Goal: Information Seeking & Learning: Learn about a topic

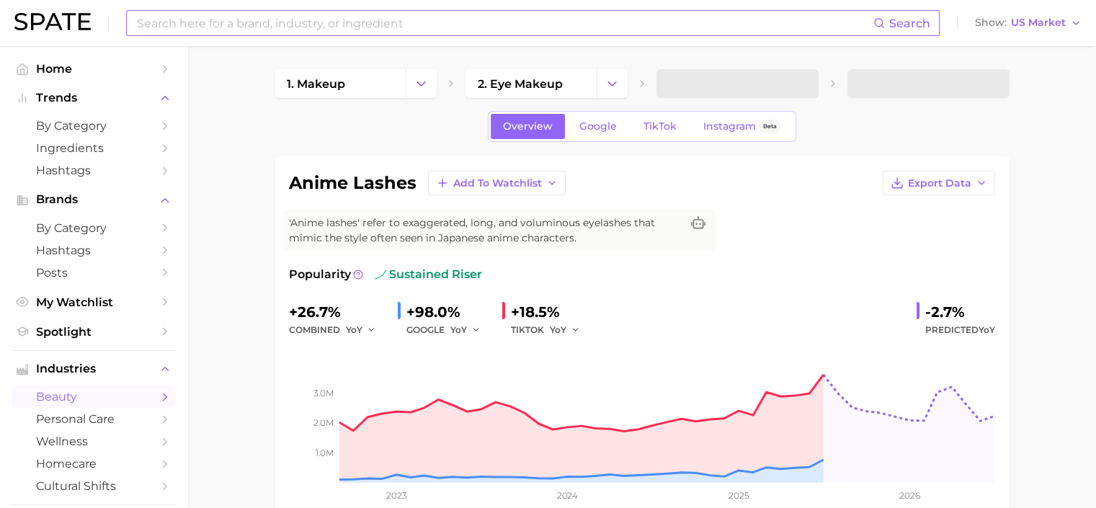
click at [298, 29] on input at bounding box center [505, 23] width 738 height 25
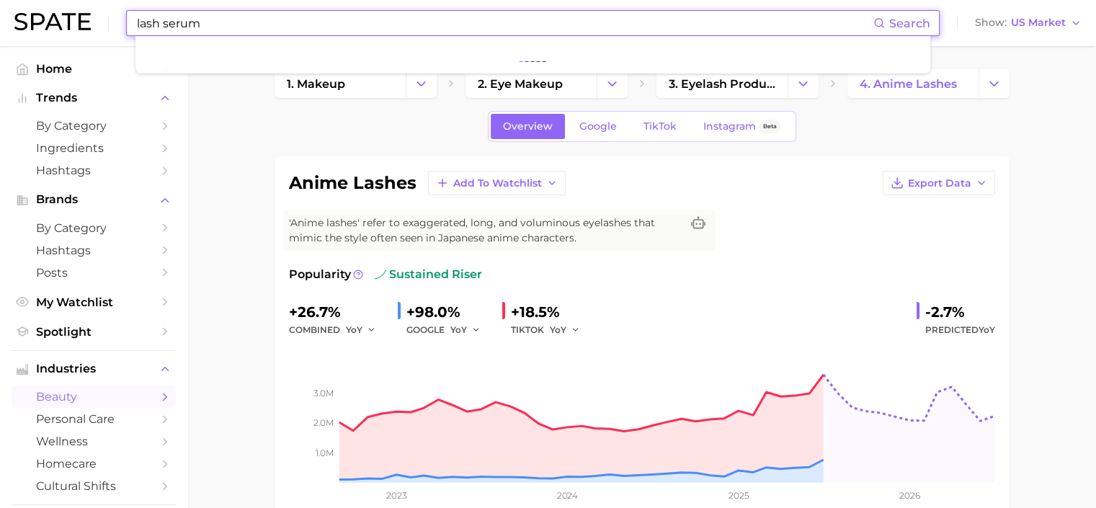
type input "lash serum"
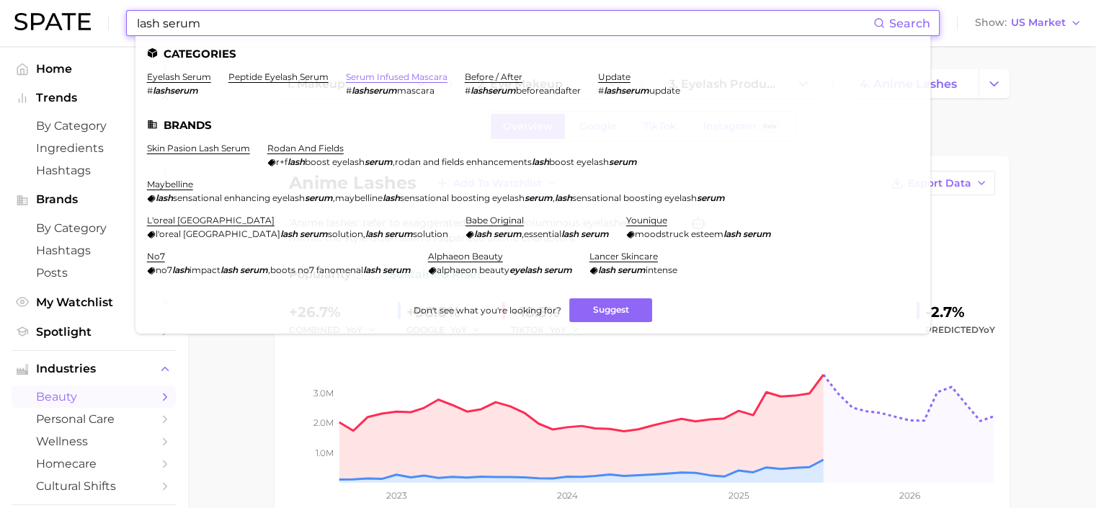
click at [399, 77] on link "serum infused mascara" at bounding box center [397, 76] width 102 height 11
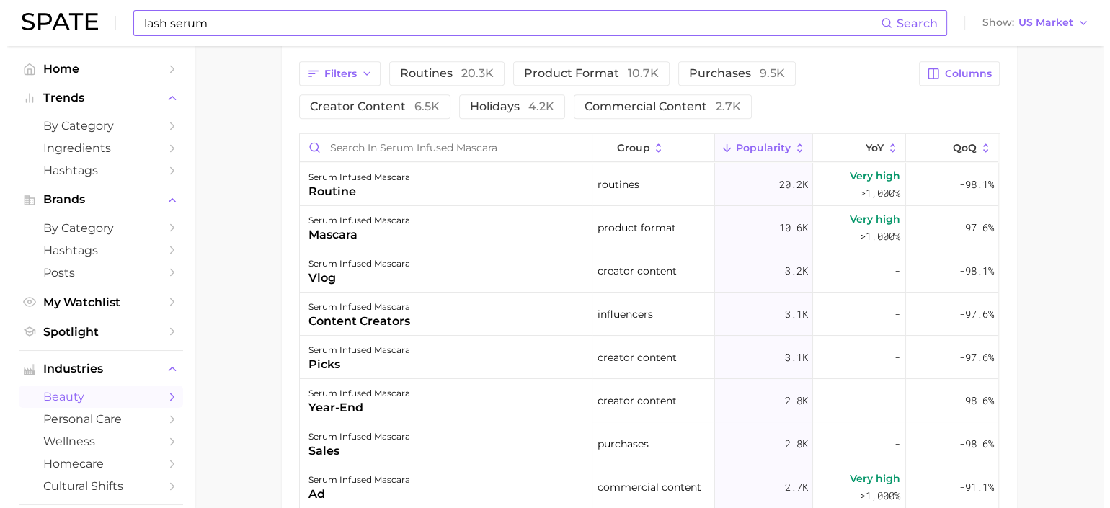
scroll to position [811, 0]
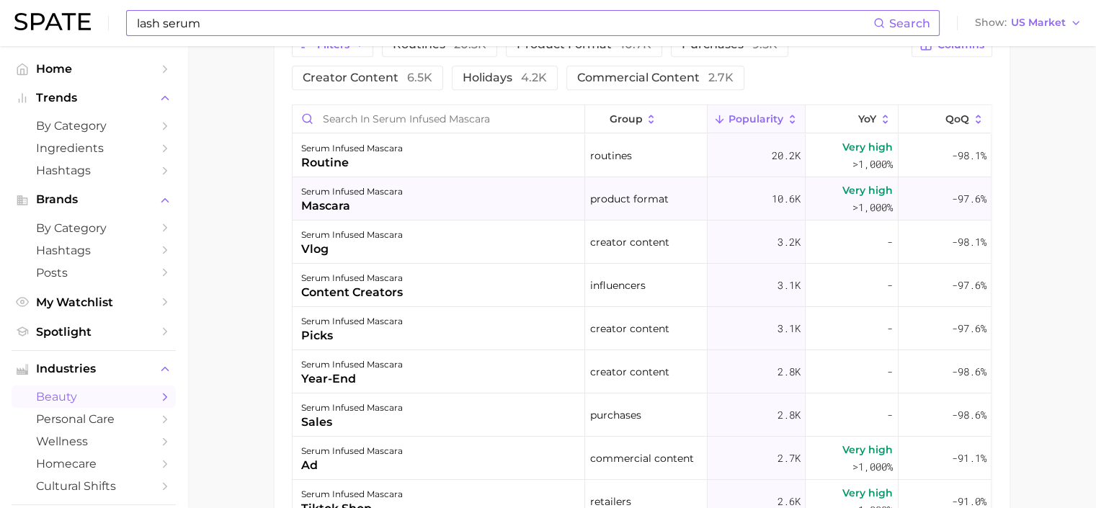
click at [391, 195] on div "serum infused mascara" at bounding box center [352, 191] width 102 height 17
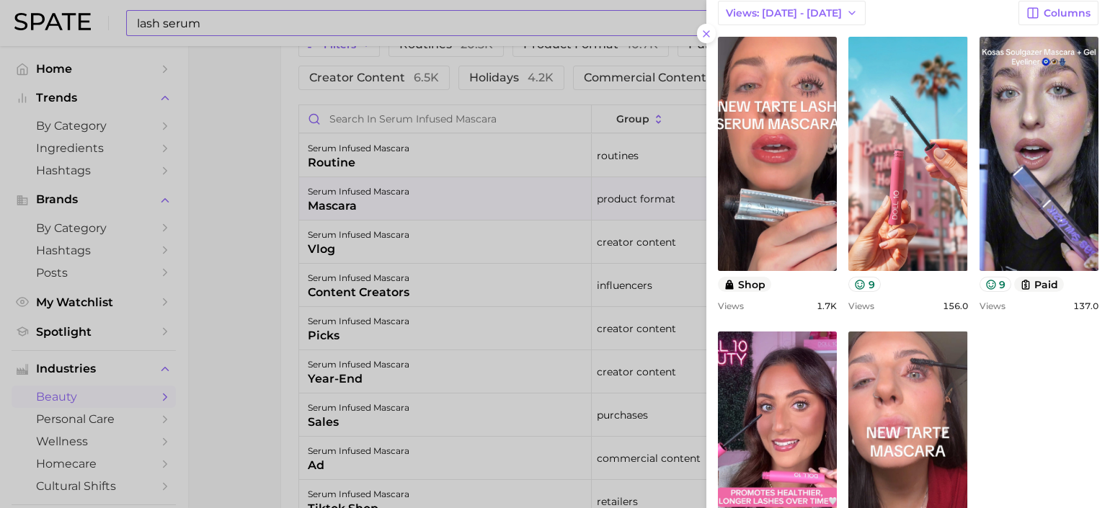
scroll to position [541, 0]
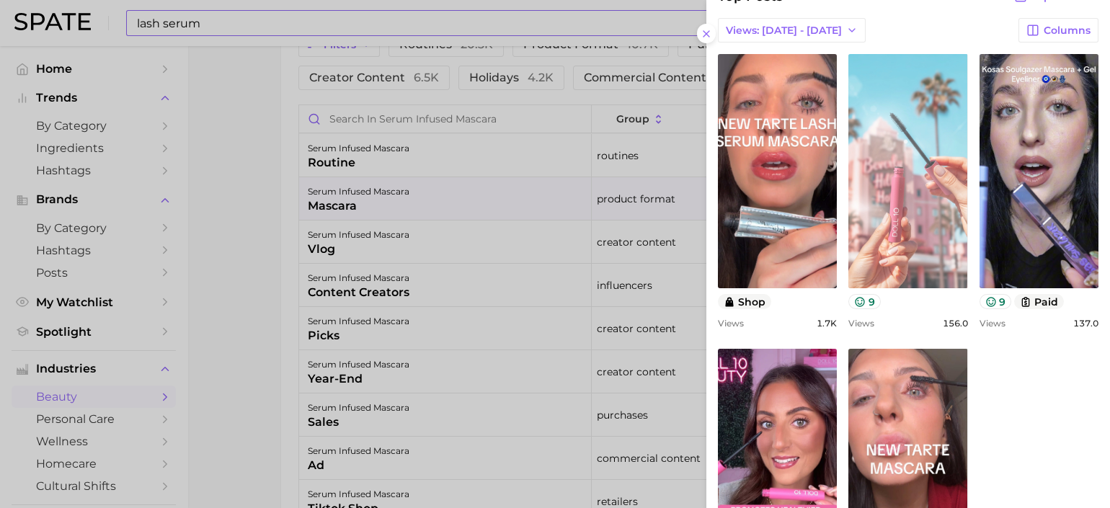
click at [967, 223] on link "view post on TikTok" at bounding box center [907, 171] width 119 height 234
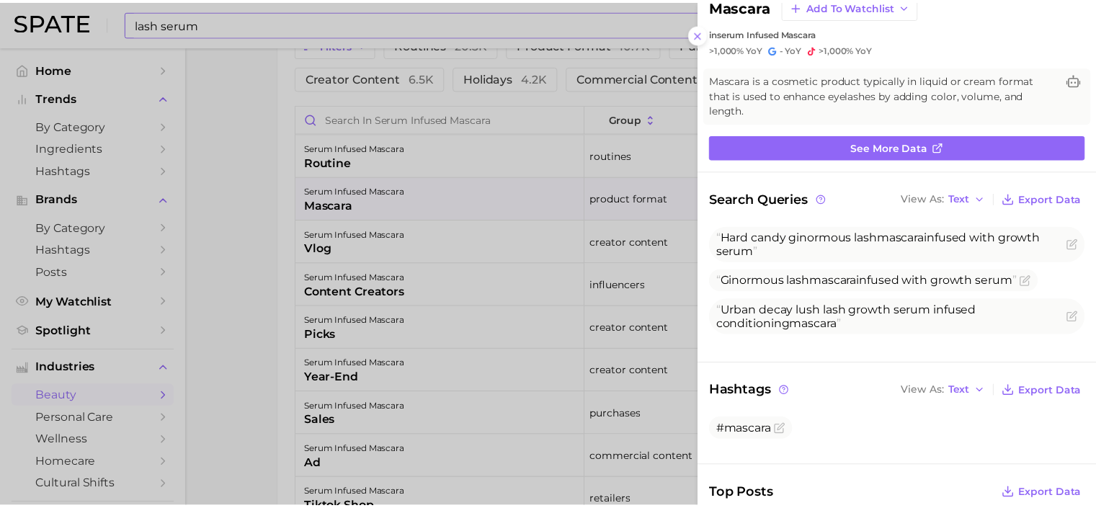
scroll to position [0, 0]
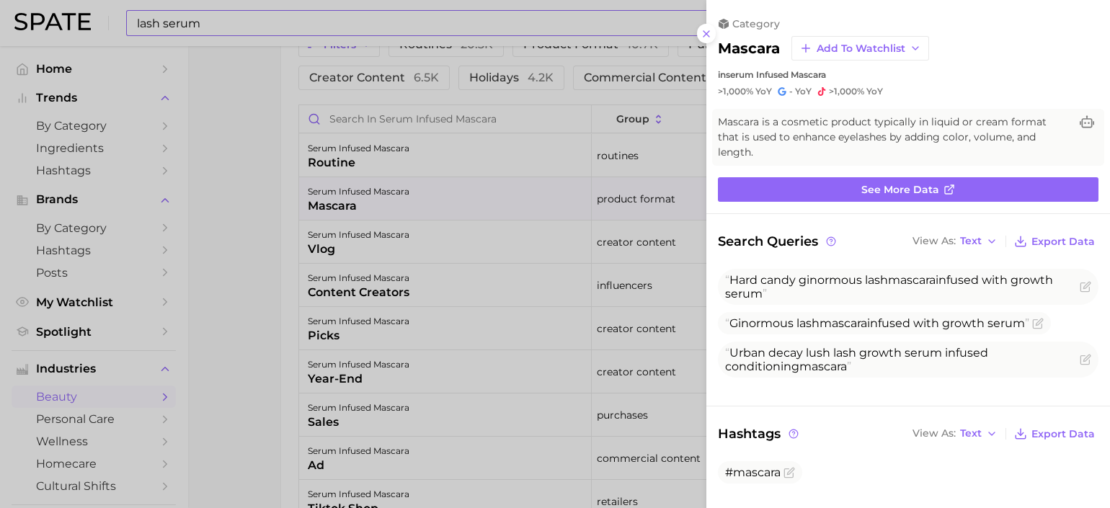
click at [215, 220] on div at bounding box center [555, 254] width 1110 height 508
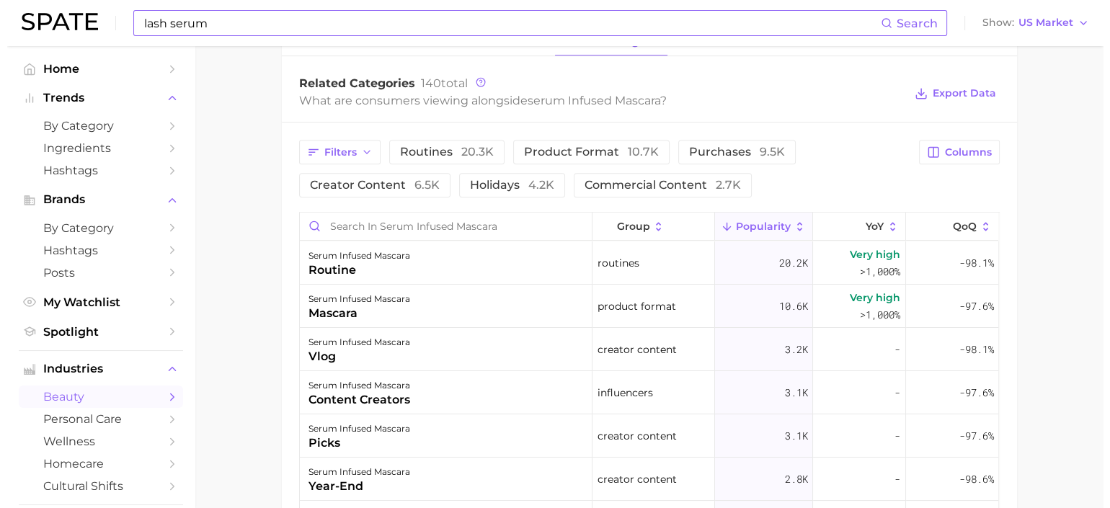
scroll to position [720, 0]
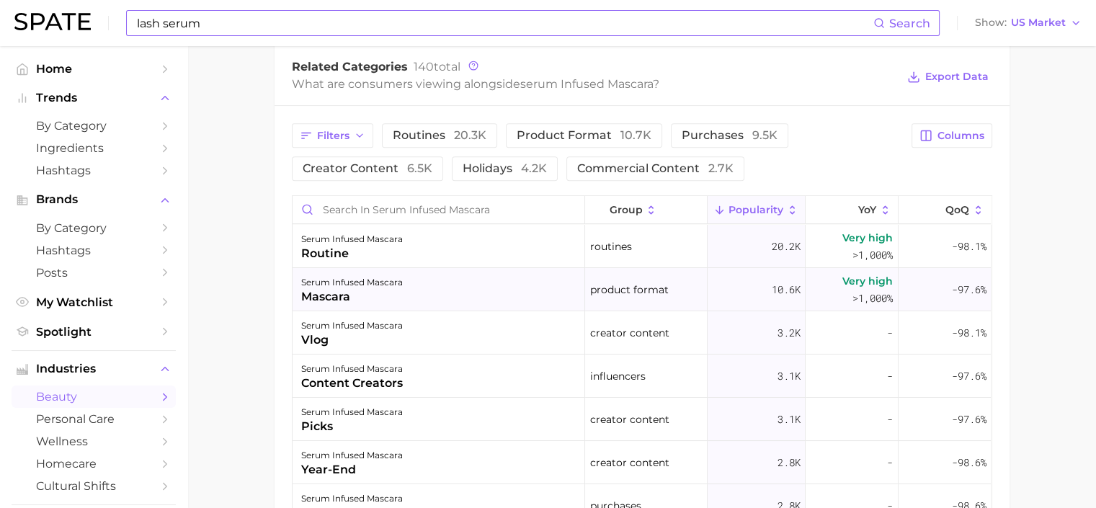
click at [502, 293] on div "serum infused mascara mascara" at bounding box center [439, 289] width 293 height 43
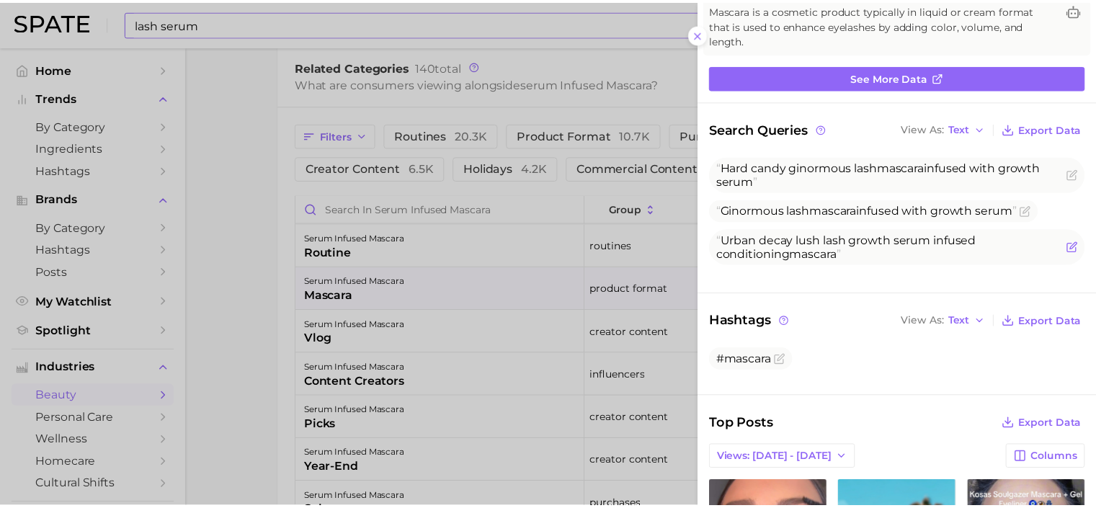
scroll to position [97, 0]
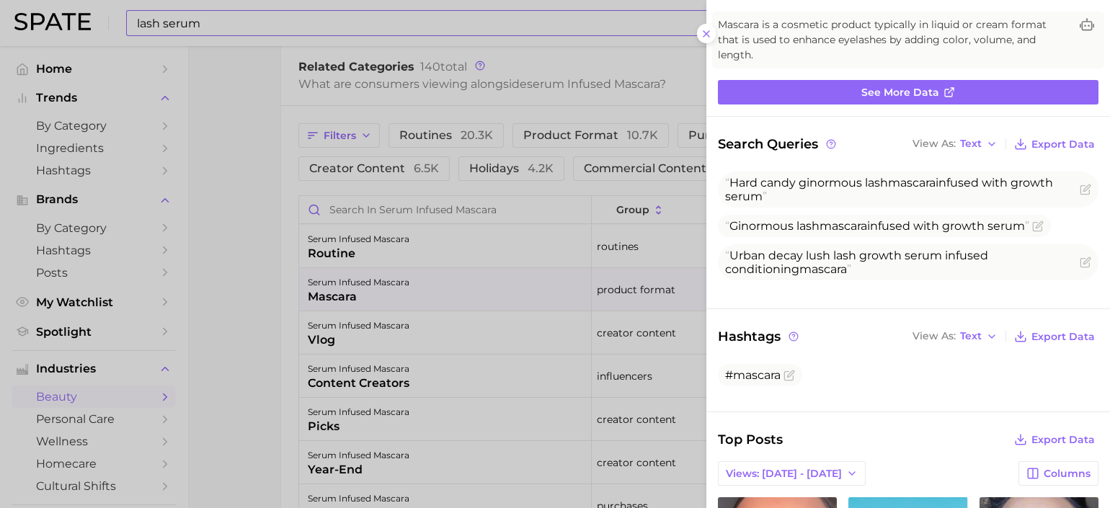
click at [222, 371] on div at bounding box center [555, 254] width 1110 height 508
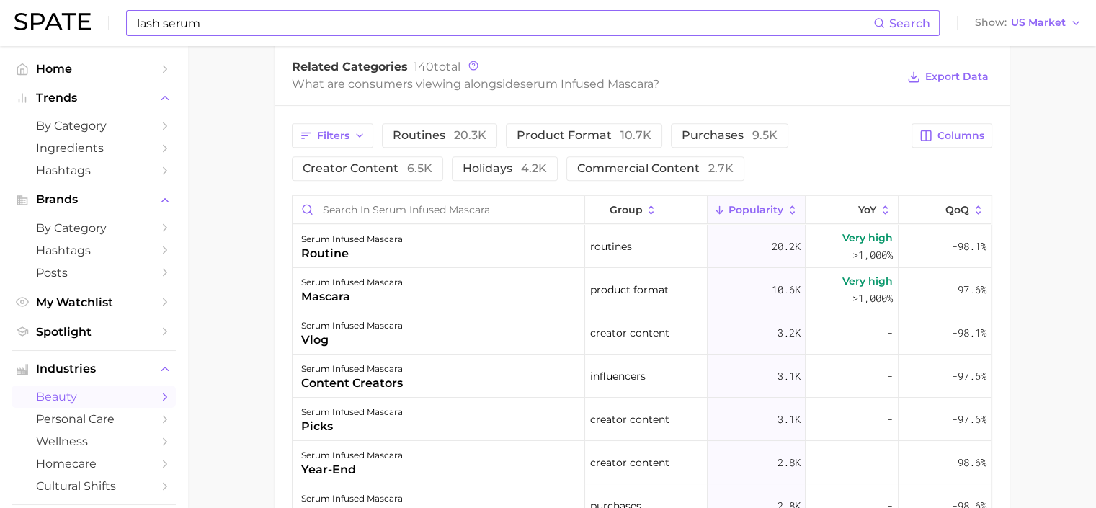
click at [255, 311] on main "1. makeup 2. eye makeup 3. mascara products 4. serum infused mascara Overview G…" at bounding box center [641, 59] width 909 height 1467
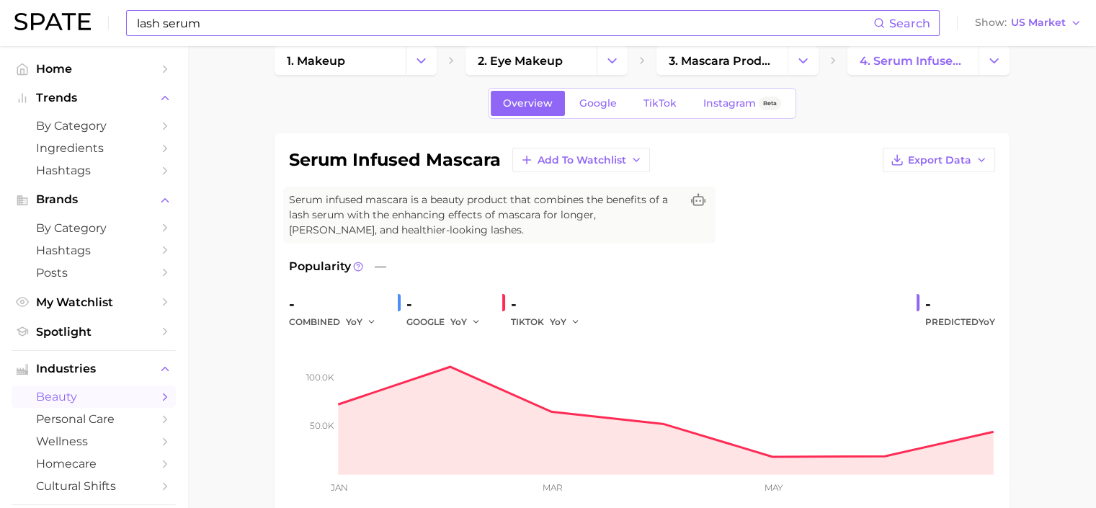
scroll to position [0, 0]
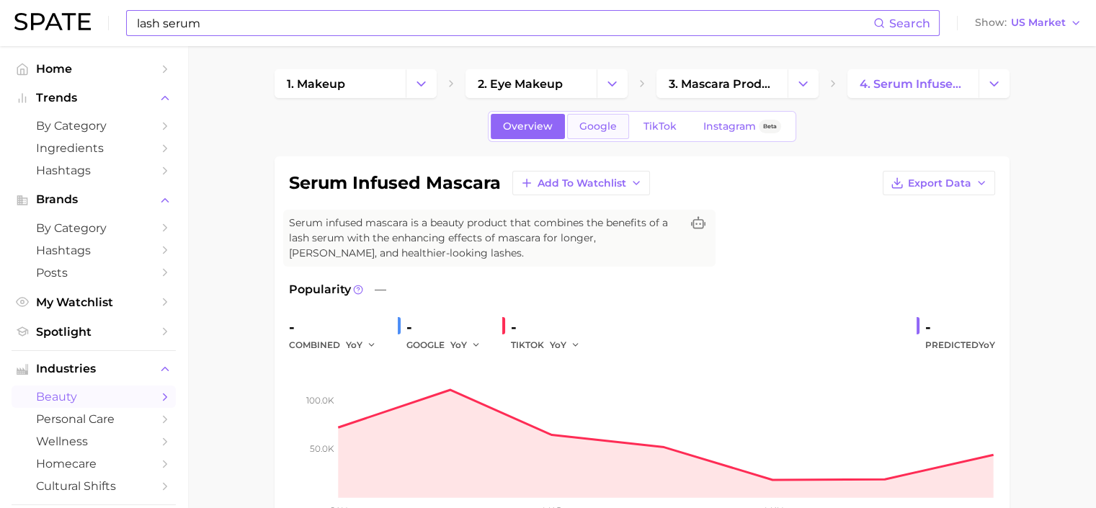
click at [595, 123] on span "Google" at bounding box center [598, 126] width 37 height 12
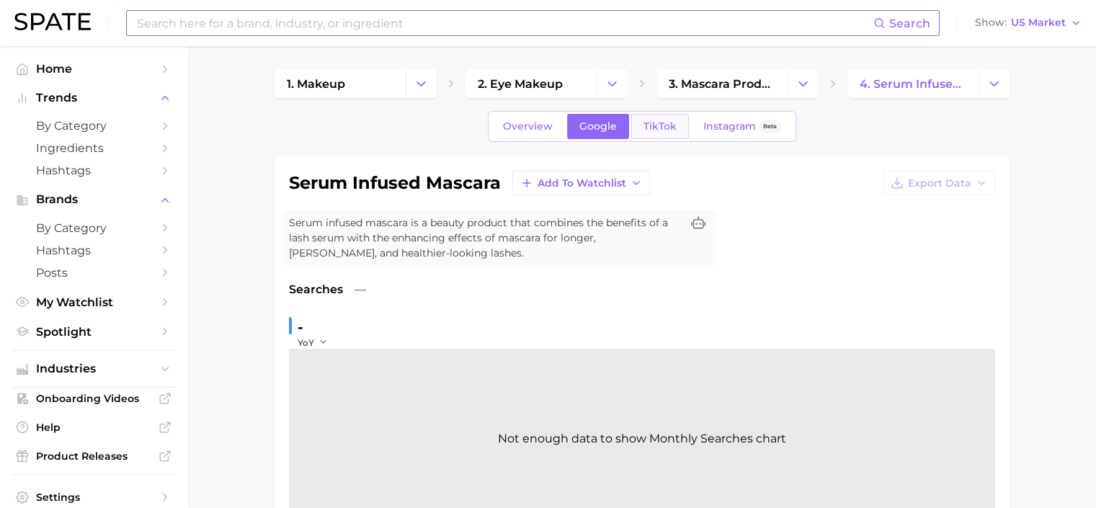
click at [674, 123] on span "TikTok" at bounding box center [660, 126] width 33 height 12
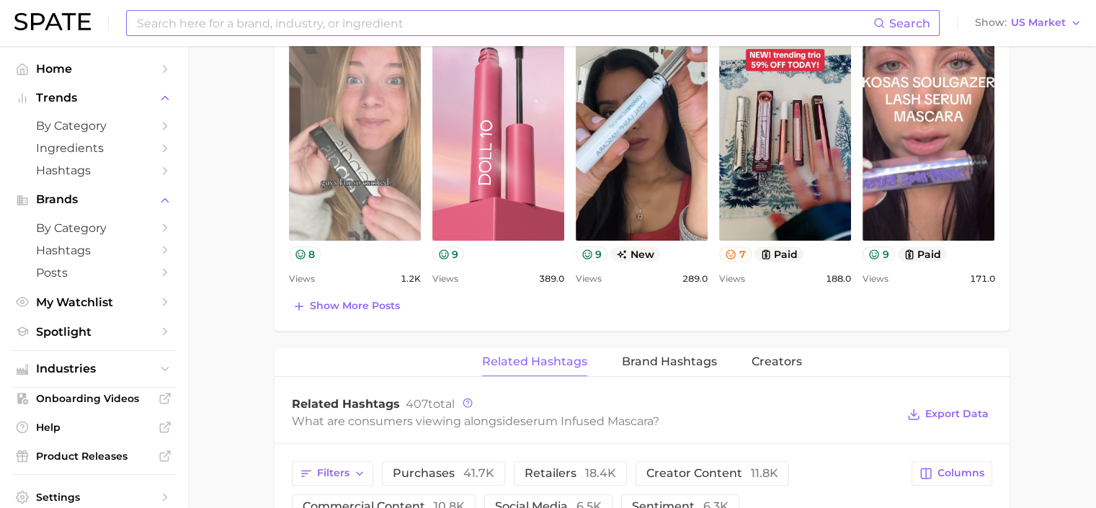
scroll to position [711, 0]
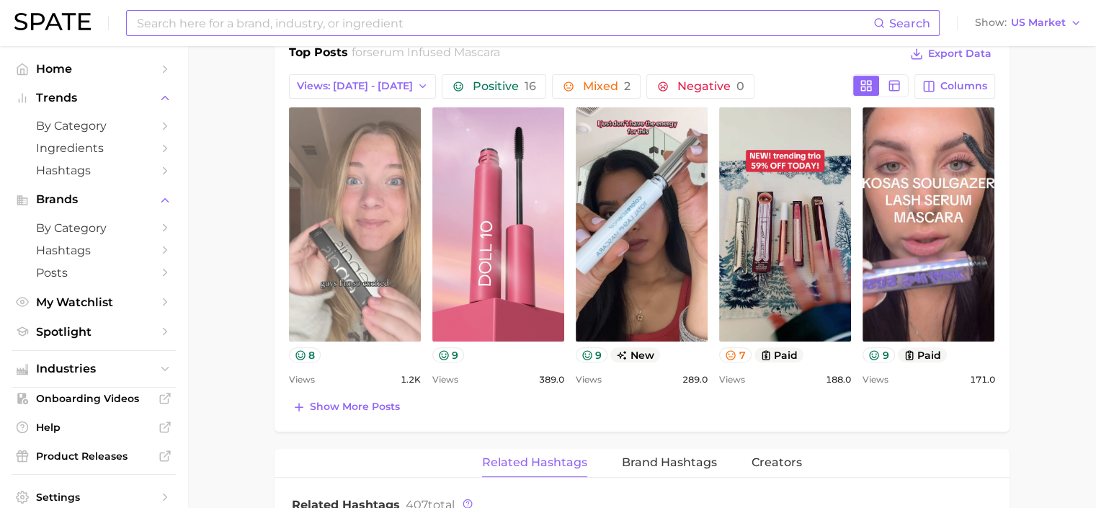
click at [366, 203] on link "view post on TikTok" at bounding box center [355, 224] width 132 height 234
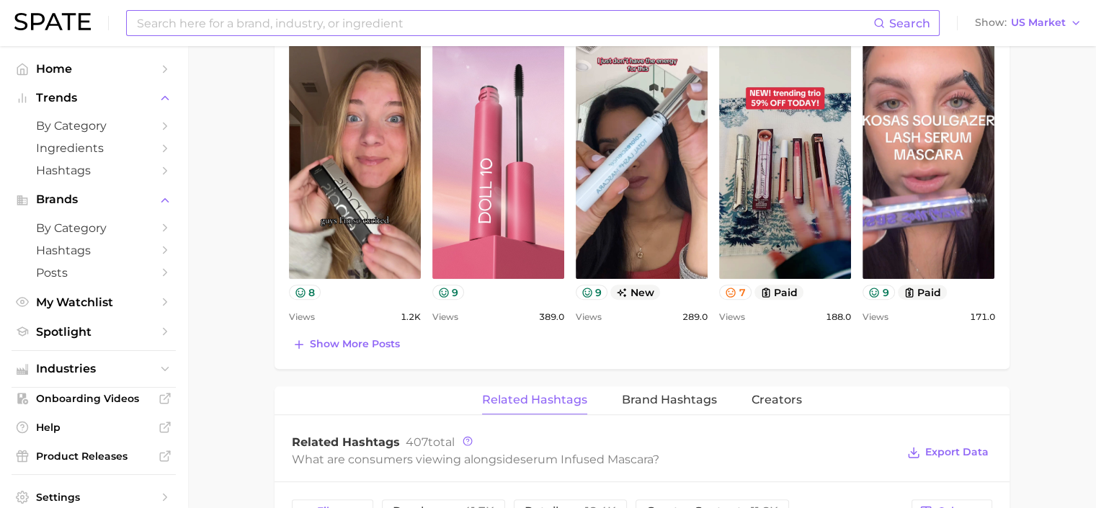
scroll to position [802, 0]
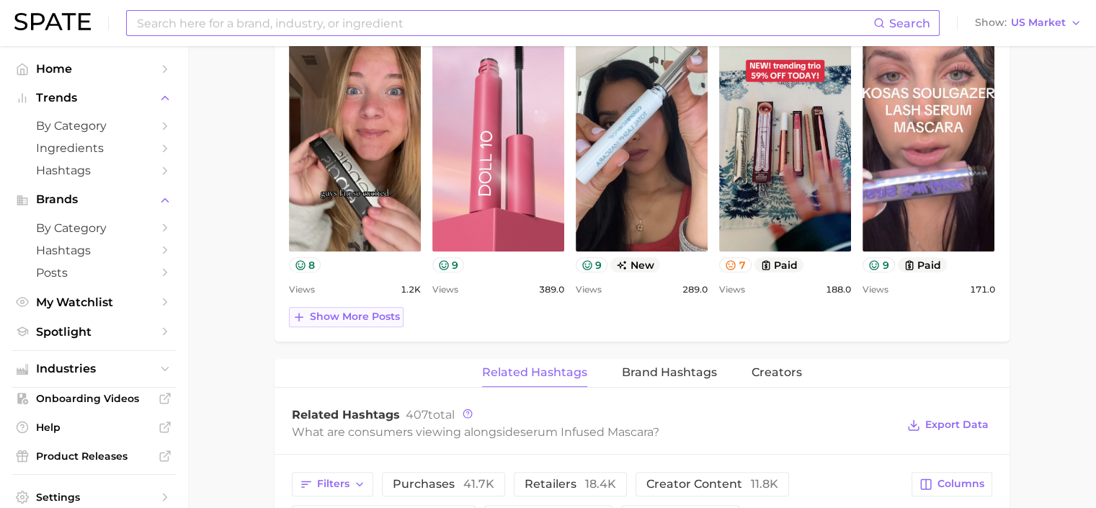
click at [337, 314] on span "Show more posts" at bounding box center [355, 317] width 90 height 12
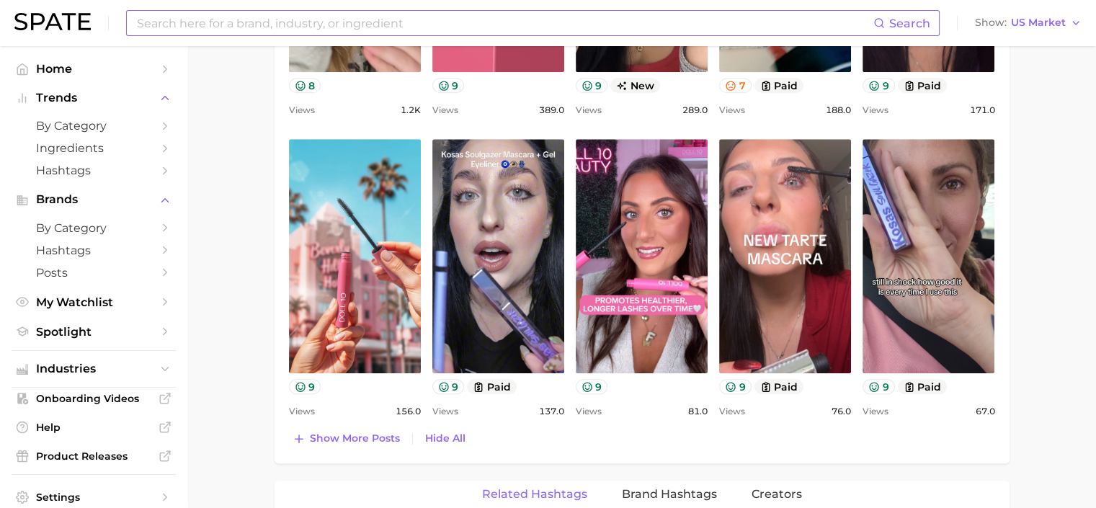
scroll to position [982, 0]
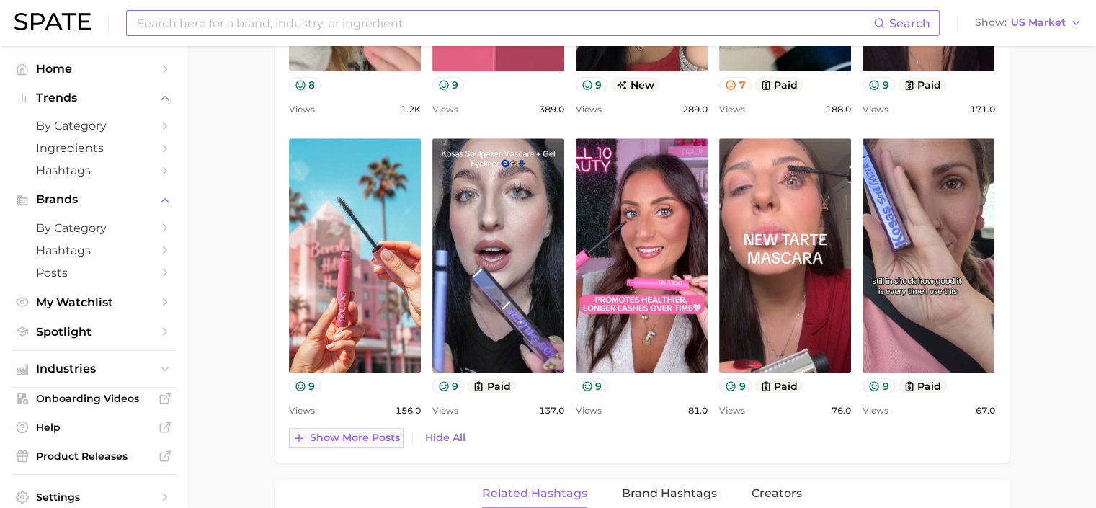
click at [389, 437] on span "Show more posts" at bounding box center [355, 438] width 90 height 12
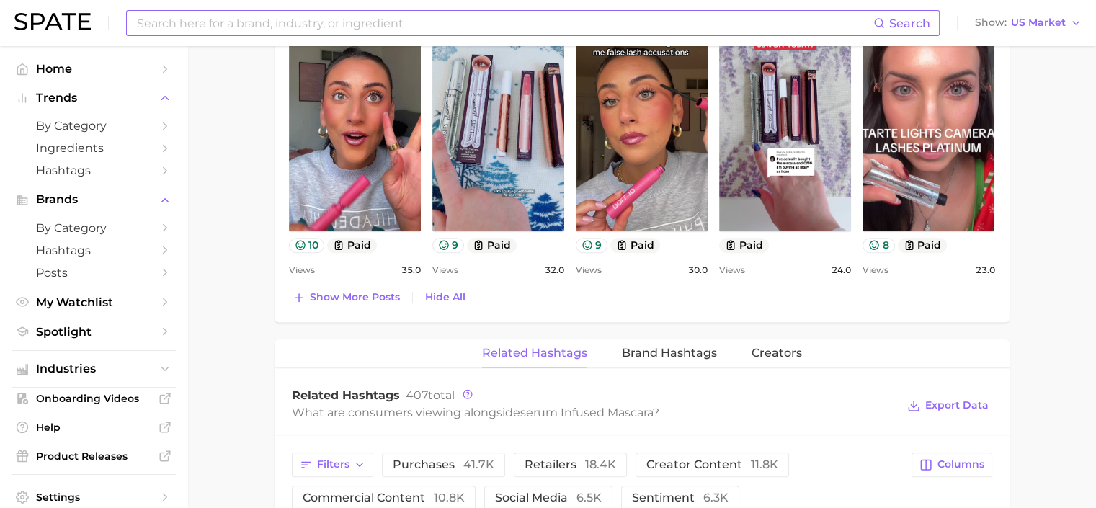
scroll to position [1432, 0]
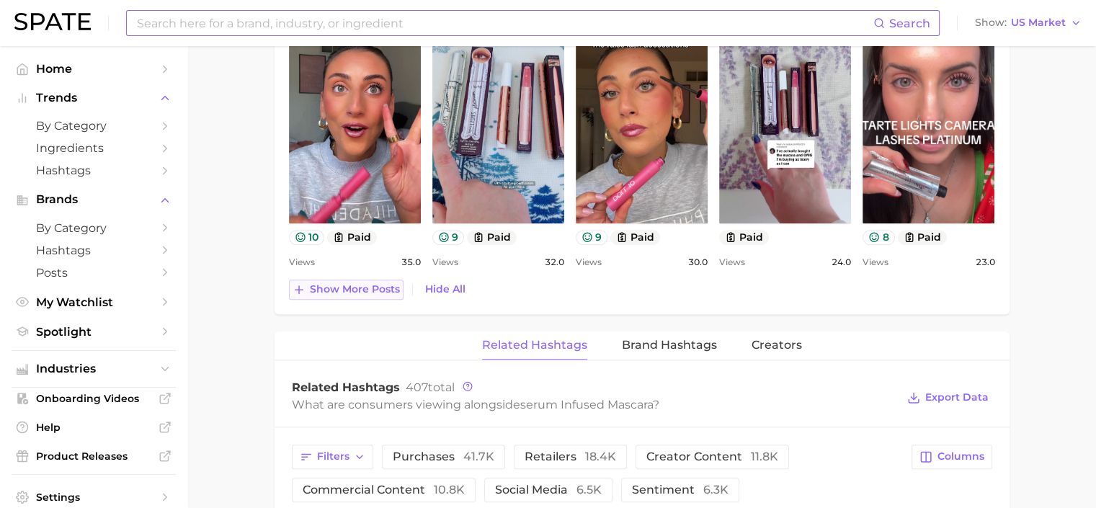
click at [352, 285] on span "Show more posts" at bounding box center [355, 289] width 90 height 12
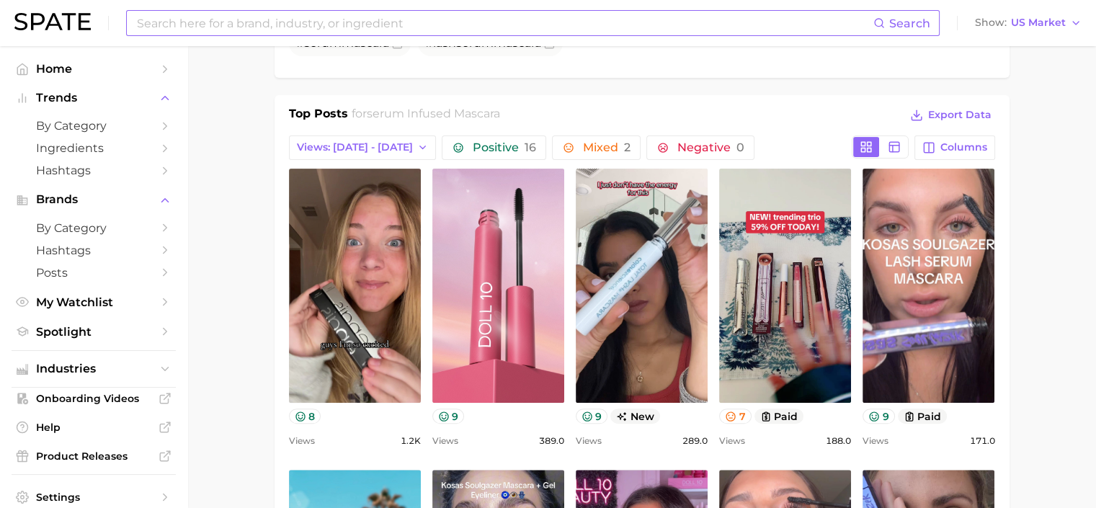
scroll to position [621, 0]
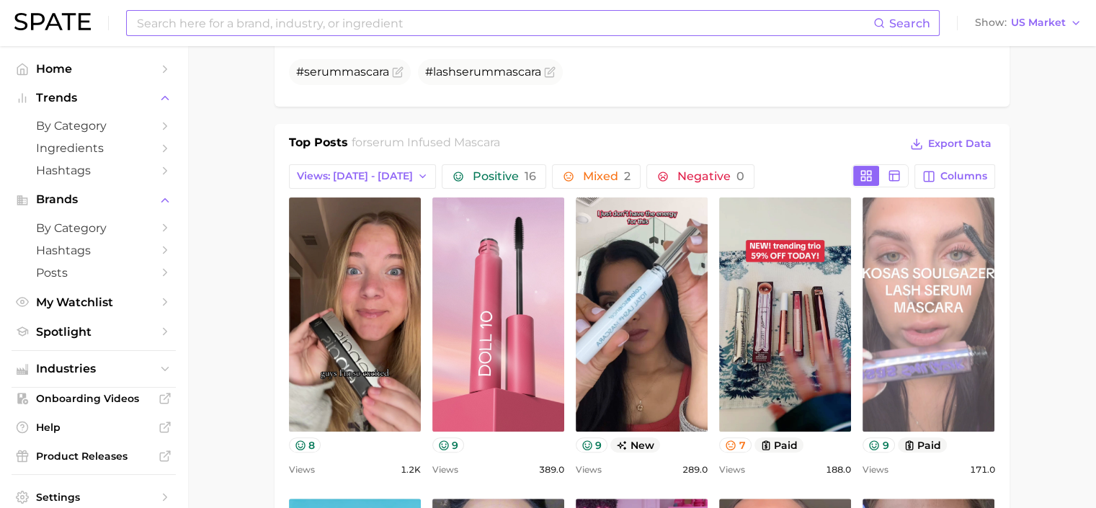
click at [907, 312] on link "view post on TikTok" at bounding box center [929, 314] width 132 height 234
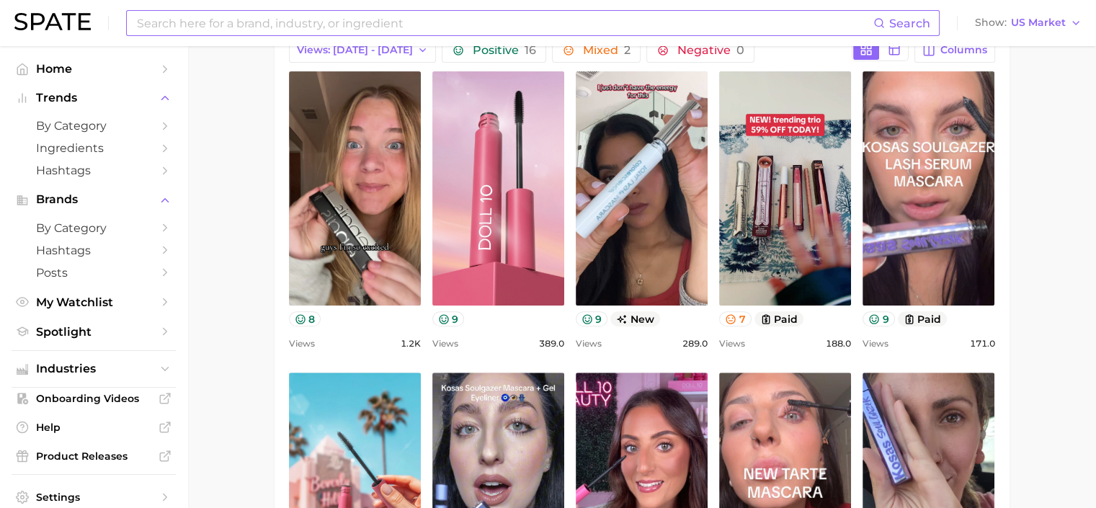
scroll to position [531, 0]
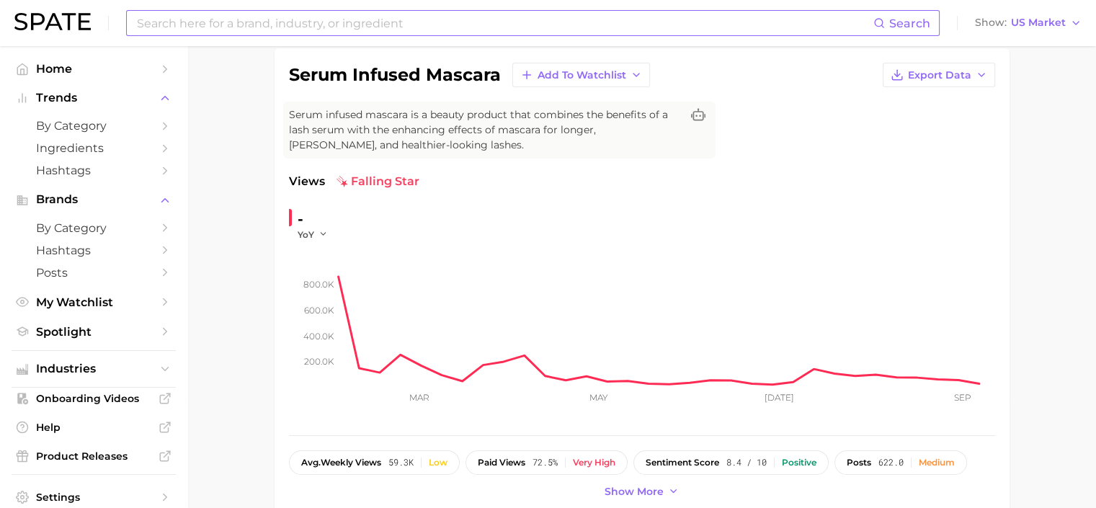
scroll to position [0, 0]
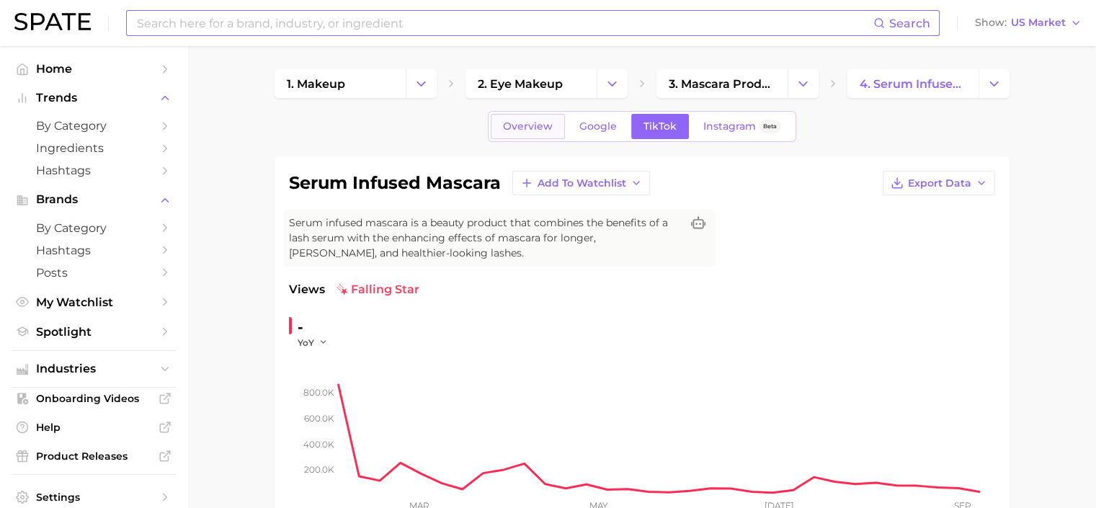
click at [512, 124] on span "Overview" at bounding box center [528, 126] width 50 height 12
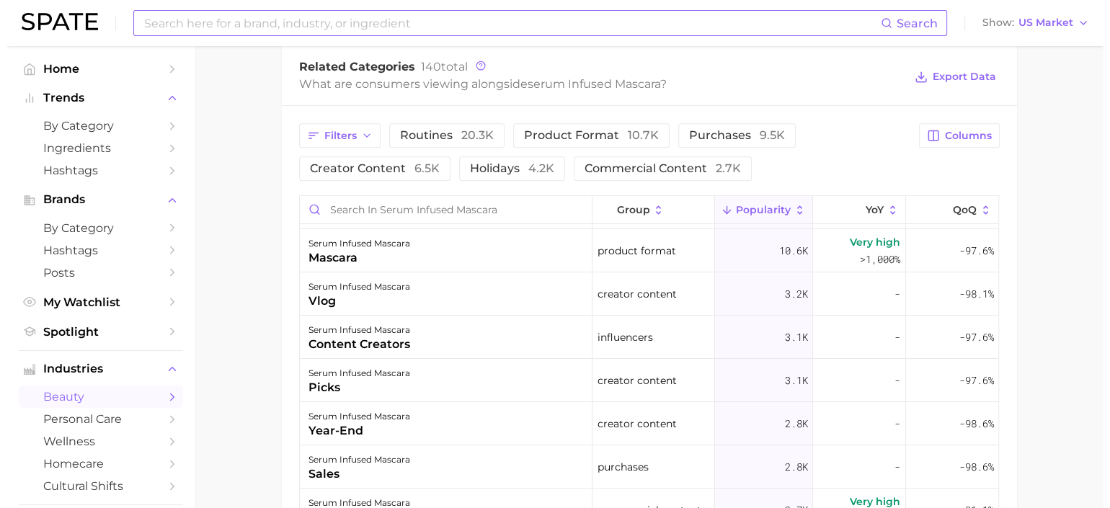
scroll to position [47, 0]
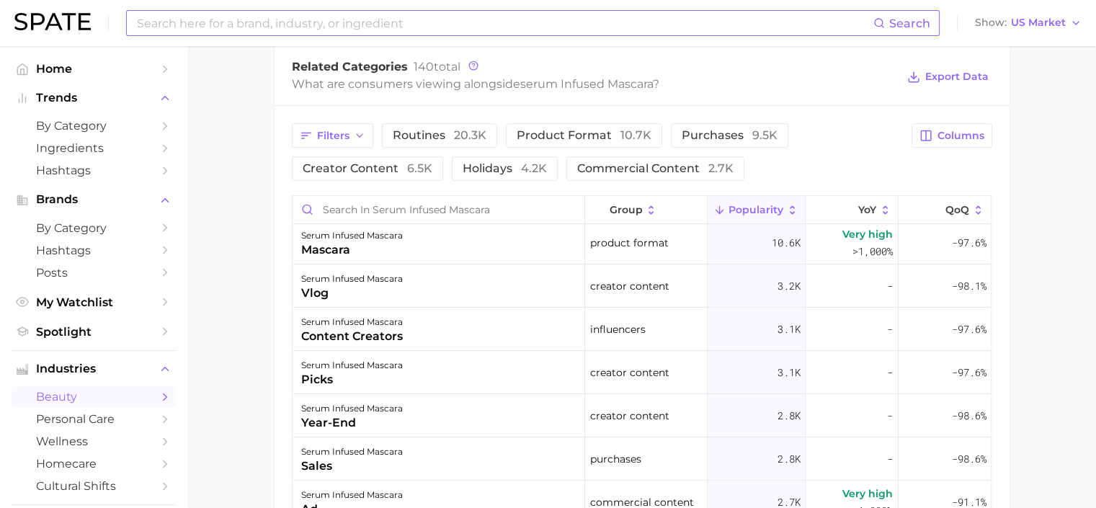
click at [1020, 239] on main "1. makeup 2. eye makeup 3. mascara products 4. serum infused mascara Overview G…" at bounding box center [641, 59] width 909 height 1467
click at [956, 140] on span "Columns" at bounding box center [961, 136] width 47 height 12
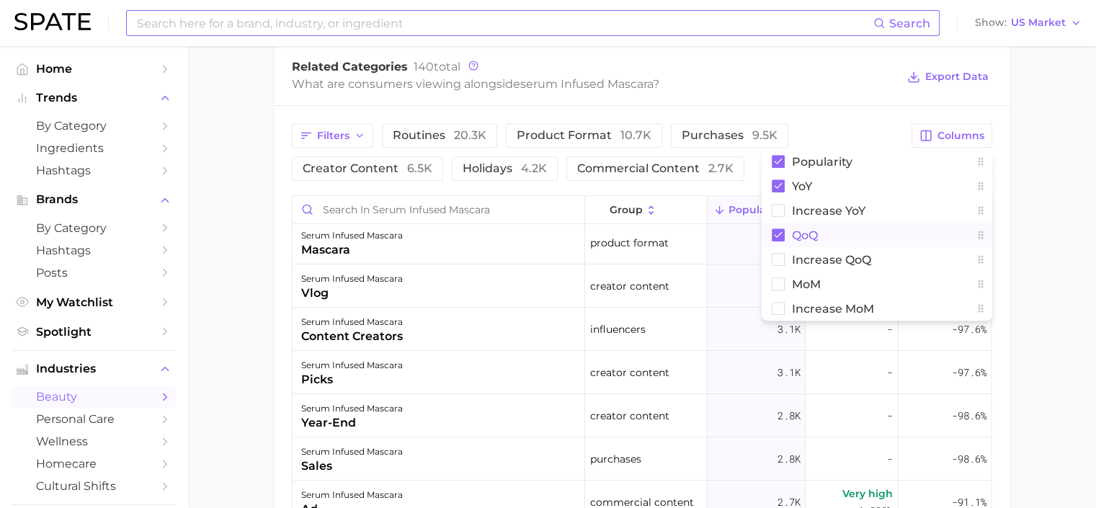
click at [896, 236] on button "QoQ" at bounding box center [877, 235] width 231 height 25
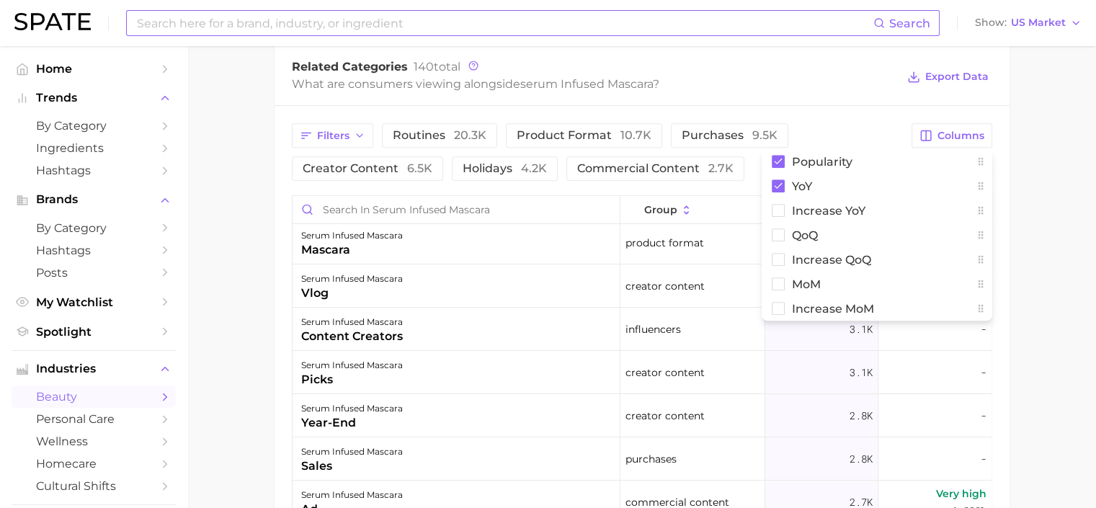
click at [1029, 218] on main "1. makeup 2. eye makeup 3. mascara products 4. serum infused mascara Overview G…" at bounding box center [641, 59] width 909 height 1467
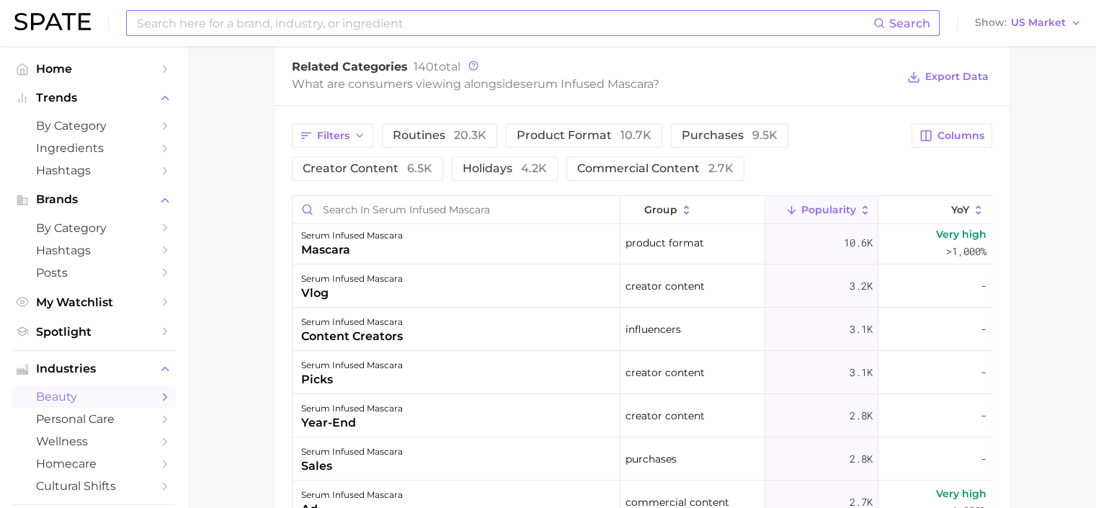
click at [1045, 252] on main "1. makeup 2. eye makeup 3. mascara products 4. serum infused mascara Overview G…" at bounding box center [641, 59] width 909 height 1467
click at [1034, 249] on main "1. makeup 2. eye makeup 3. mascara products 4. serum infused mascara Overview G…" at bounding box center [641, 59] width 909 height 1467
click at [919, 247] on div "Very high >1,000%" at bounding box center [935, 242] width 113 height 43
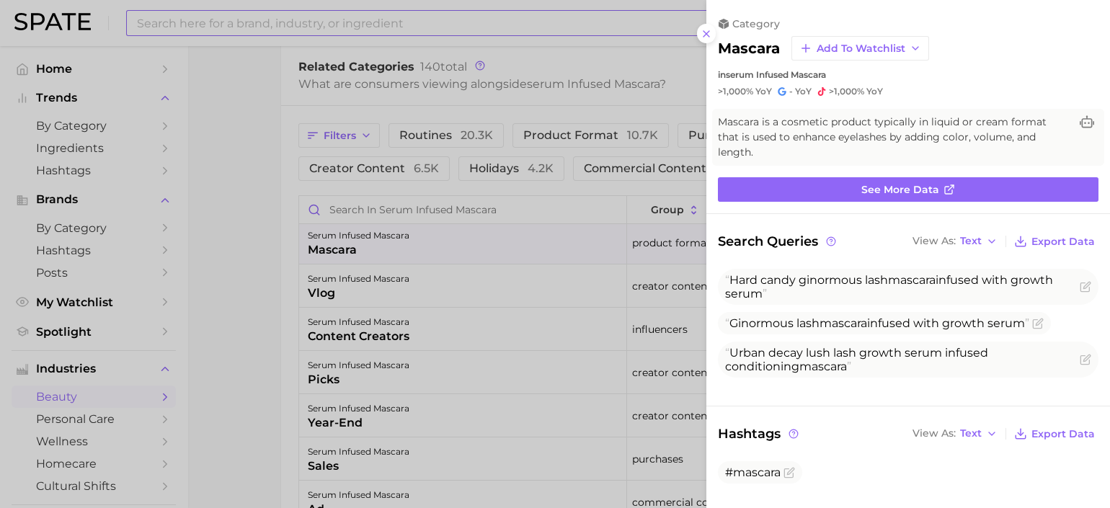
scroll to position [0, 0]
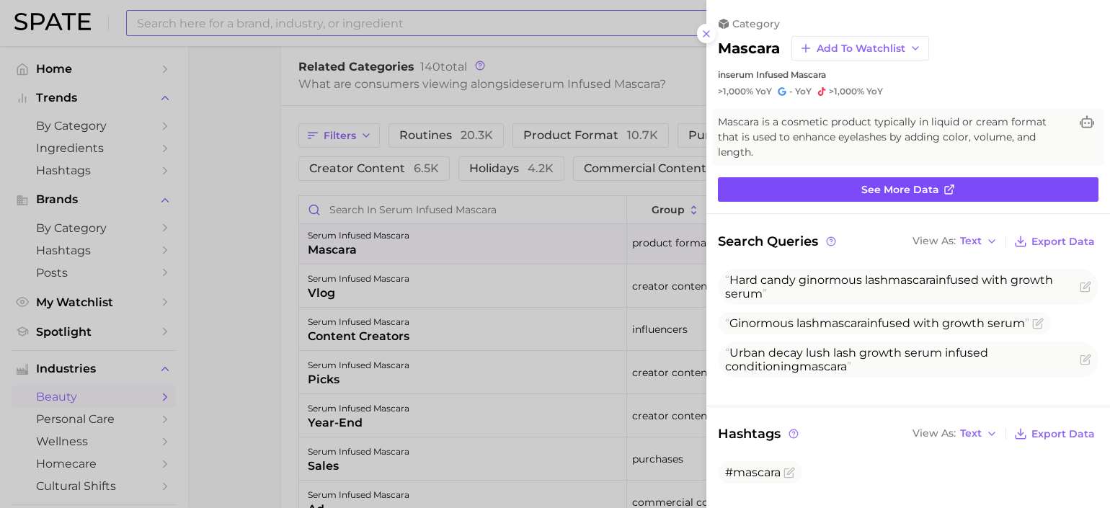
click at [914, 187] on span "See more data" at bounding box center [900, 190] width 78 height 12
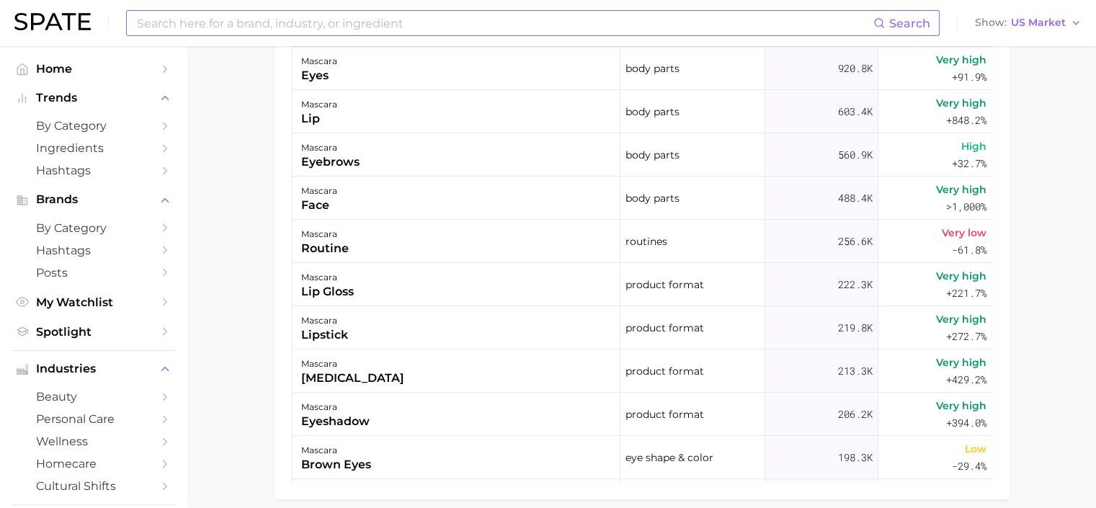
scroll to position [990, 0]
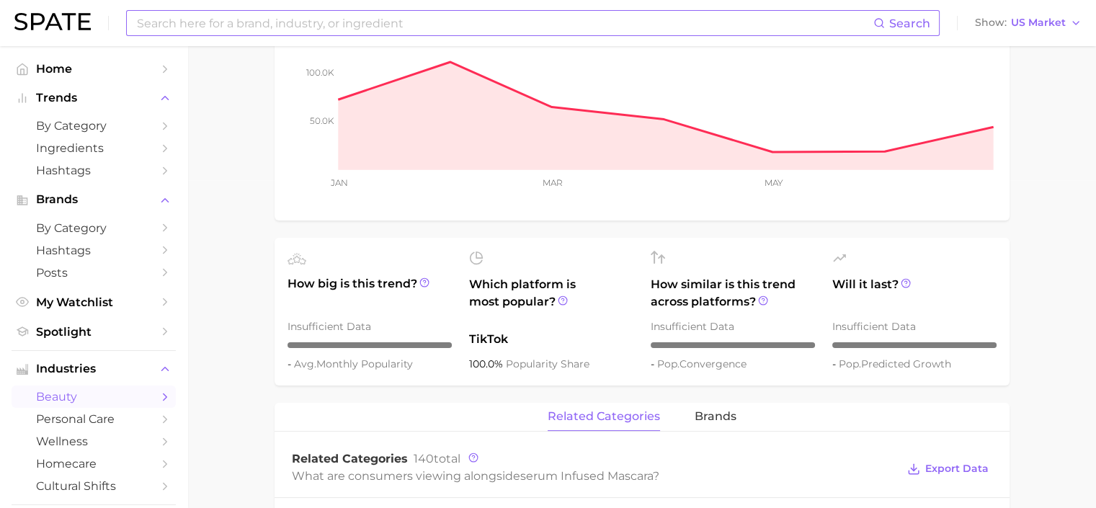
scroll to position [285, 0]
